Goal: Download file/media

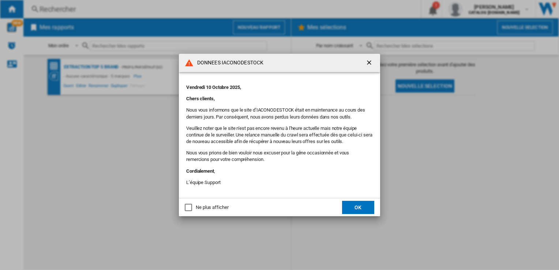
click at [359, 206] on button "OK" at bounding box center [358, 207] width 32 height 13
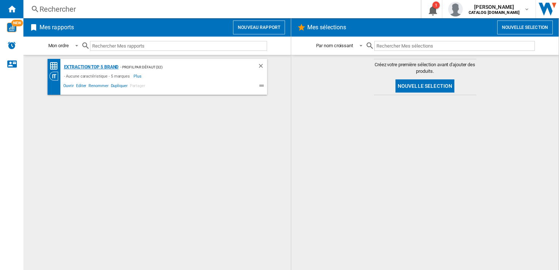
click at [106, 67] on div "EXTRACTION TOP 5 BRAND" at bounding box center [90, 67] width 57 height 9
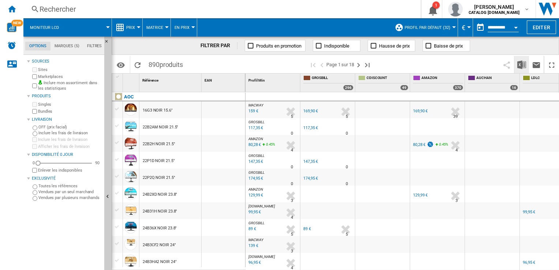
click at [520, 67] on img "Télécharger au format Excel" at bounding box center [521, 64] width 9 height 9
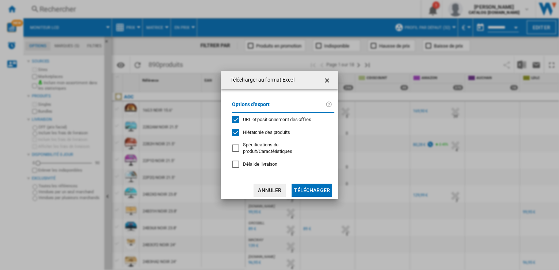
click at [237, 130] on div "Hiérarchie des produits" at bounding box center [235, 132] width 7 height 7
click at [312, 188] on button "Télécharger" at bounding box center [312, 190] width 41 height 13
